Goal: Task Accomplishment & Management: Use online tool/utility

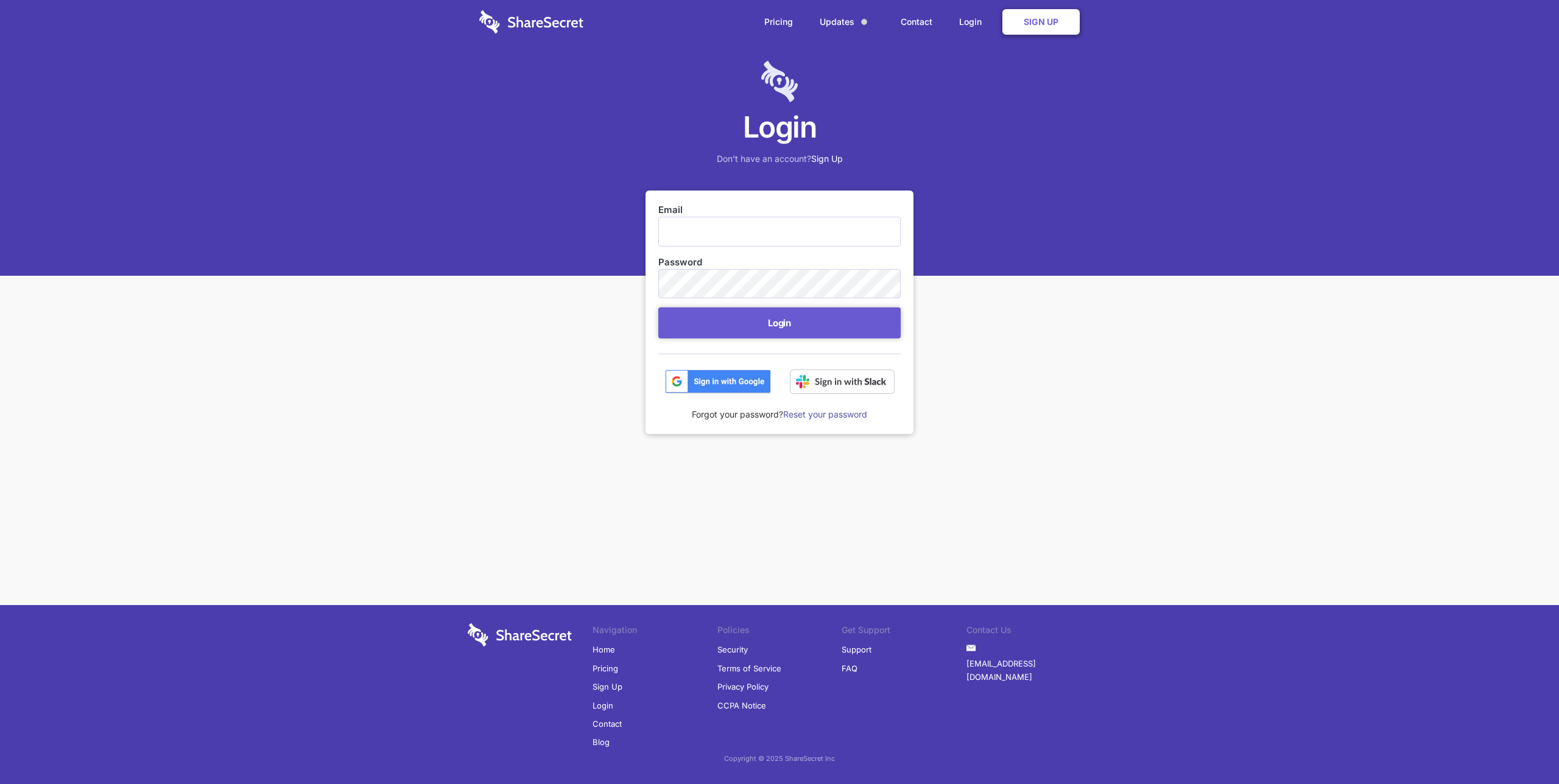
type input "[EMAIL_ADDRESS][DOMAIN_NAME]"
click at [792, 328] on button "Login" at bounding box center [779, 323] width 243 height 31
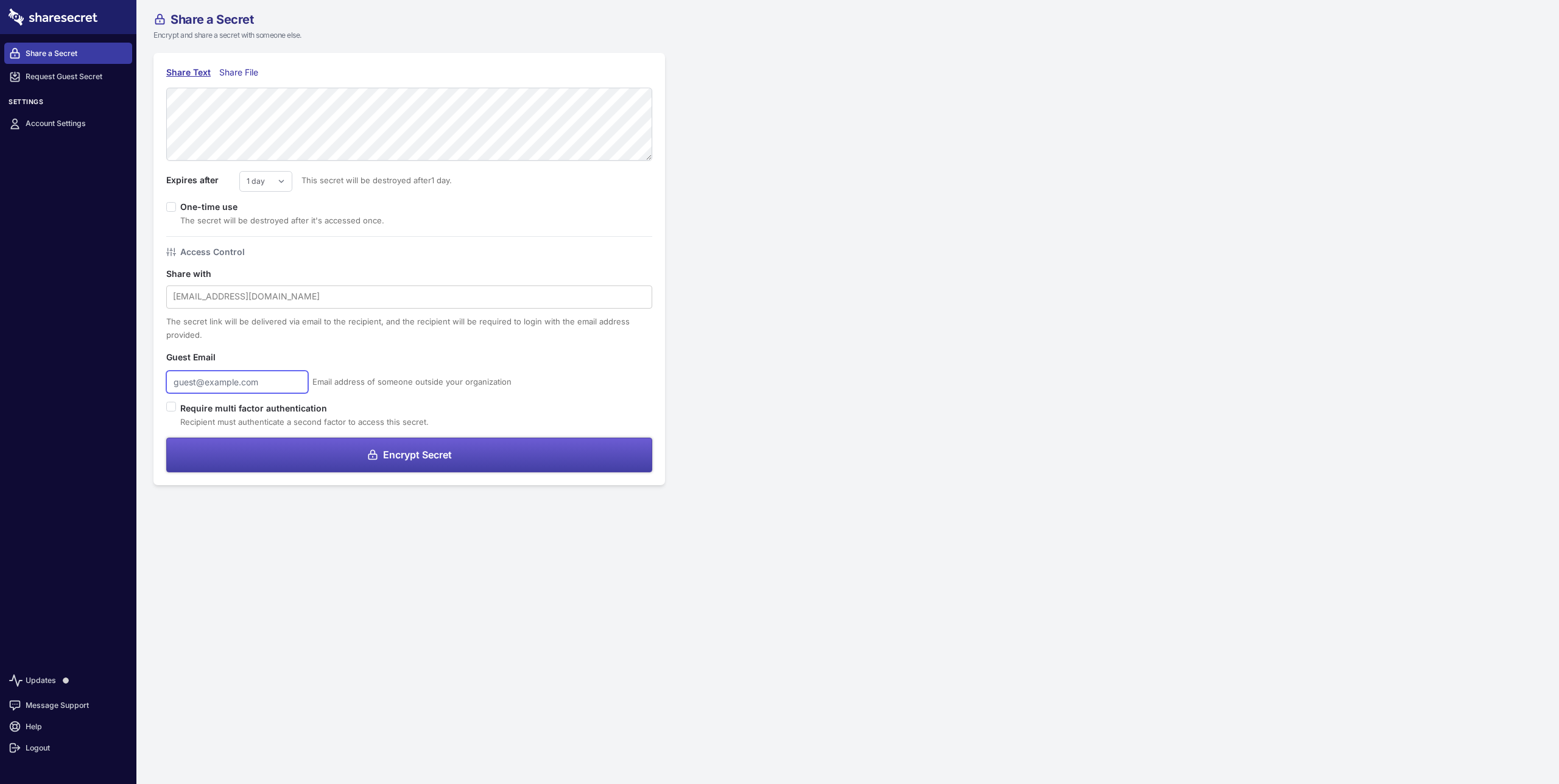
type input "[EMAIL_ADDRESS][DOMAIN_NAME]"
click at [365, 78] on div "Share Text Share File Expires after 1 day 2 days 3 days 4 days 5 days 6 days 7 …" at bounding box center [410, 269] width 512 height 432
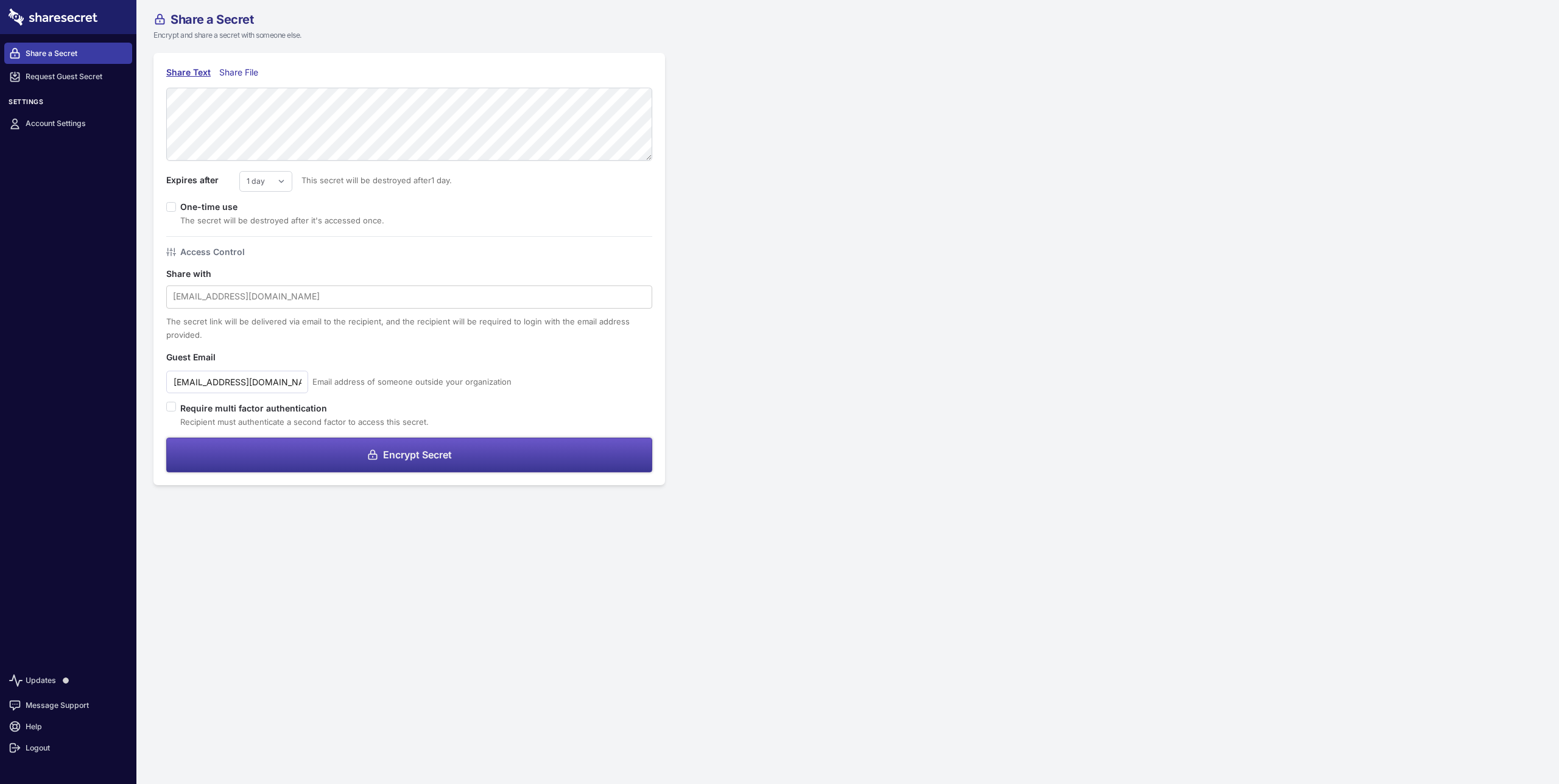
click at [451, 450] on span "Encrypt Secret" at bounding box center [418, 454] width 69 height 10
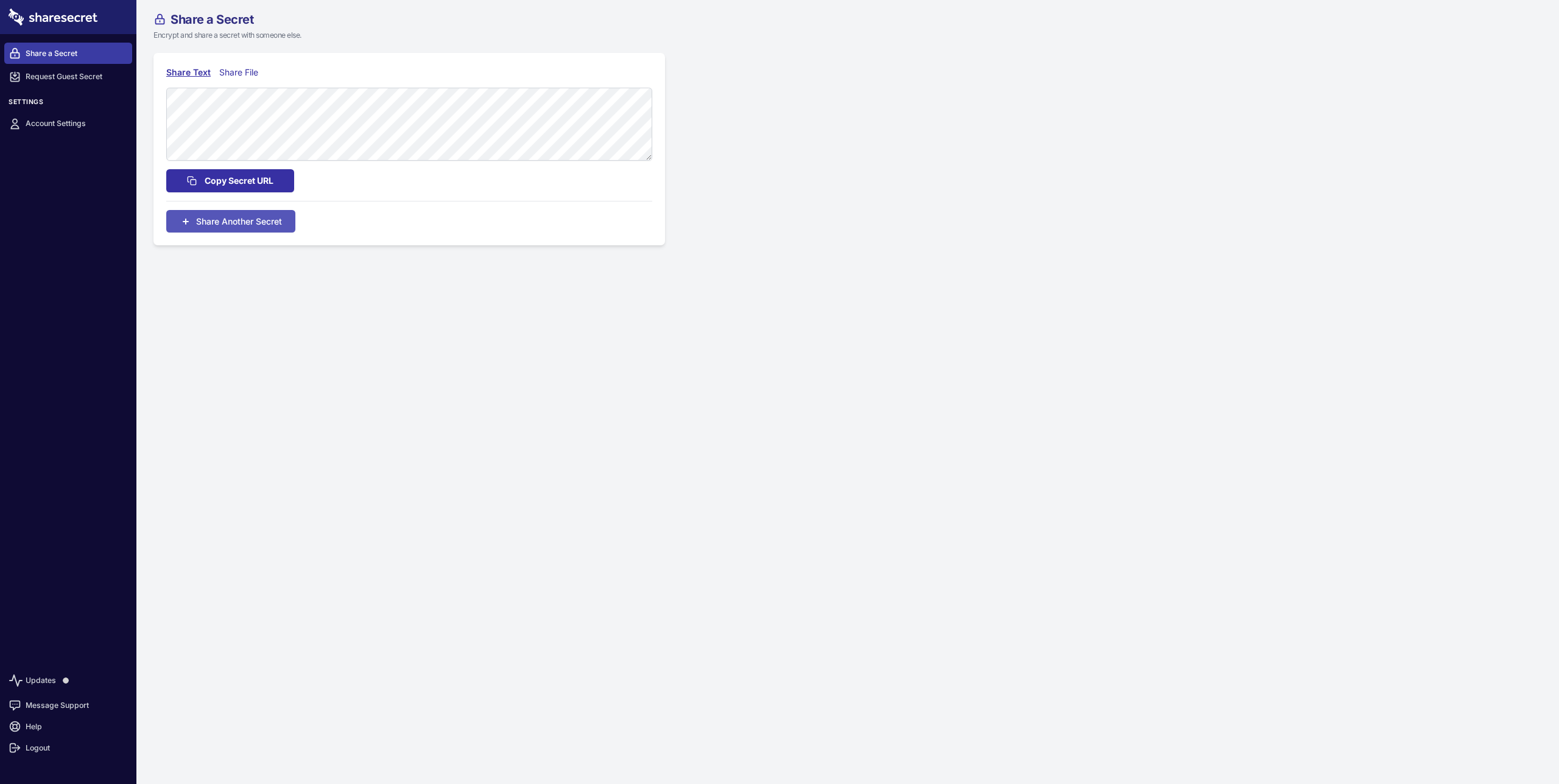
click at [250, 179] on span "Copy Secret URL" at bounding box center [239, 181] width 69 height 13
